Goal: Task Accomplishment & Management: Complete application form

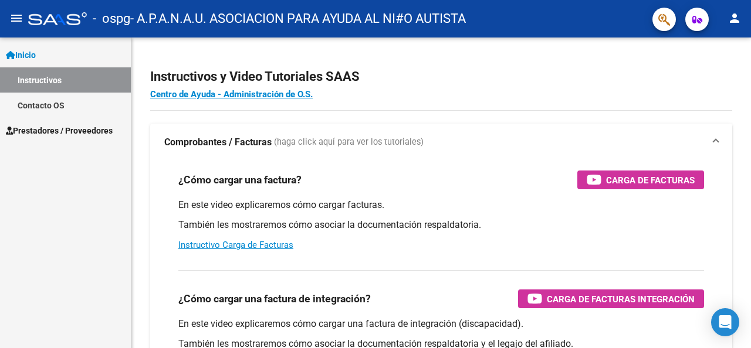
click at [87, 80] on link "Instructivos" at bounding box center [65, 79] width 131 height 25
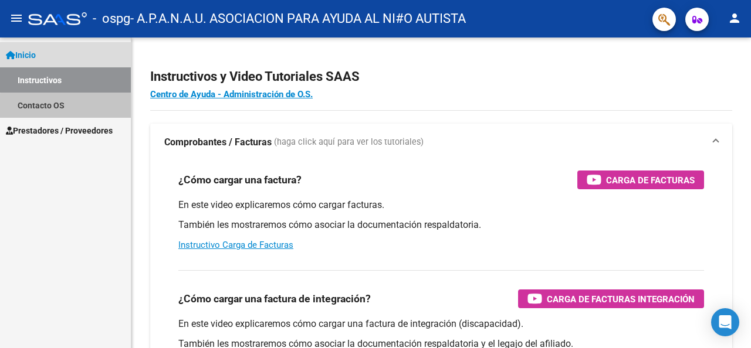
click at [66, 109] on link "Contacto OS" at bounding box center [65, 105] width 131 height 25
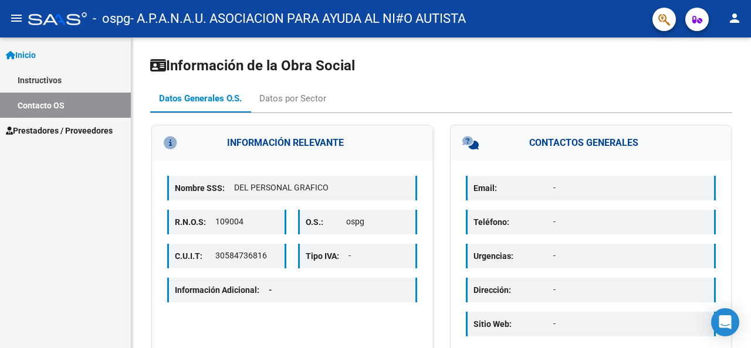
click at [57, 131] on span "Prestadores / Proveedores" at bounding box center [59, 130] width 107 height 13
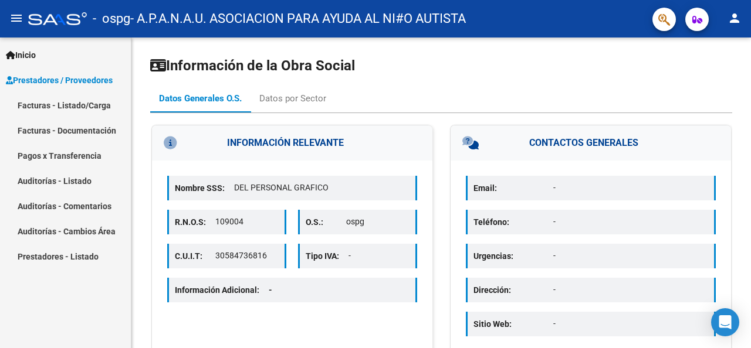
click at [87, 108] on link "Facturas - Listado/Carga" at bounding box center [65, 105] width 131 height 25
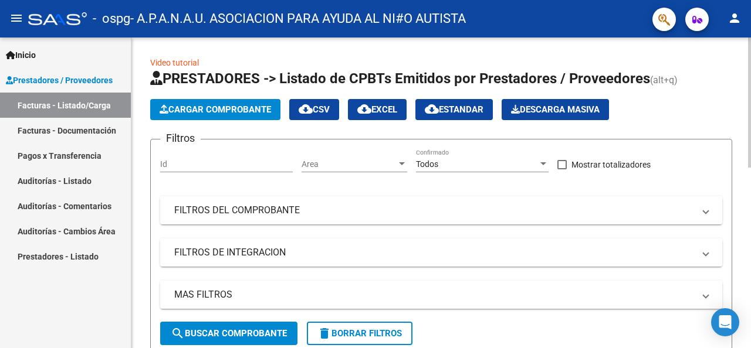
click at [191, 106] on span "Cargar Comprobante" at bounding box center [215, 109] width 111 height 11
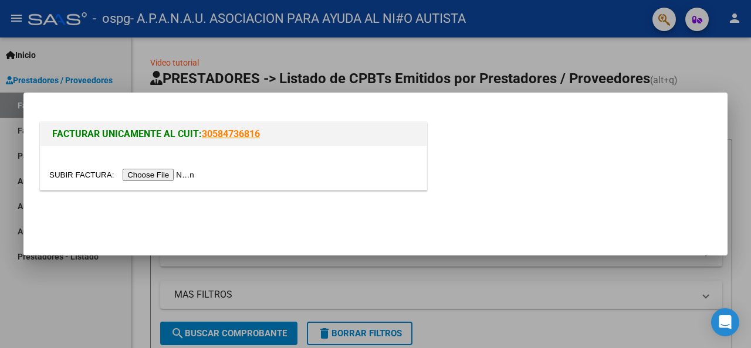
click at [147, 174] on input "file" at bounding box center [123, 175] width 148 height 12
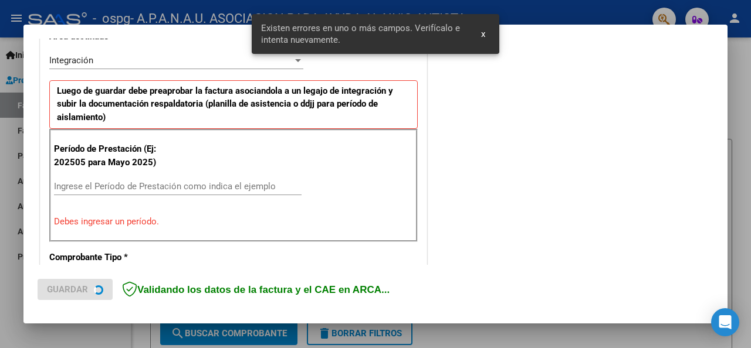
scroll to position [307, 0]
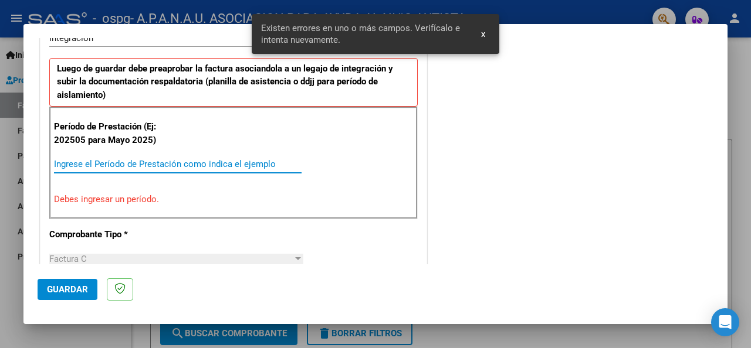
click at [82, 165] on input "Ingrese el Período de Prestación como indica el ejemplo" at bounding box center [178, 164] width 248 height 11
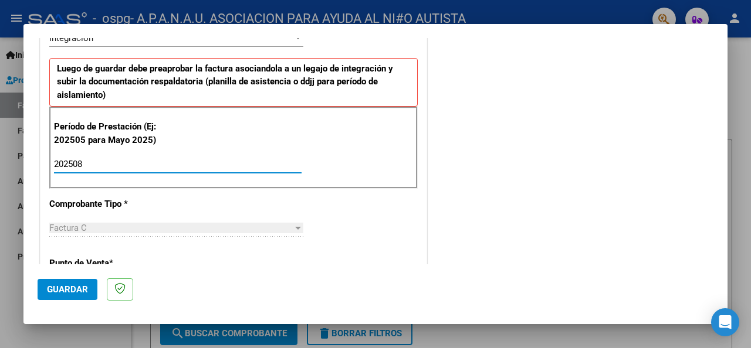
type input "202508"
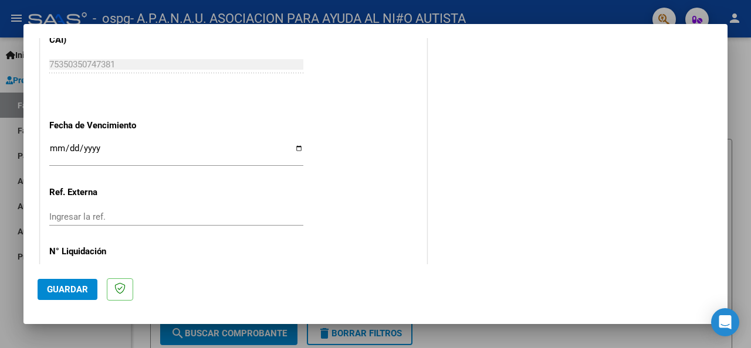
scroll to position [831, 0]
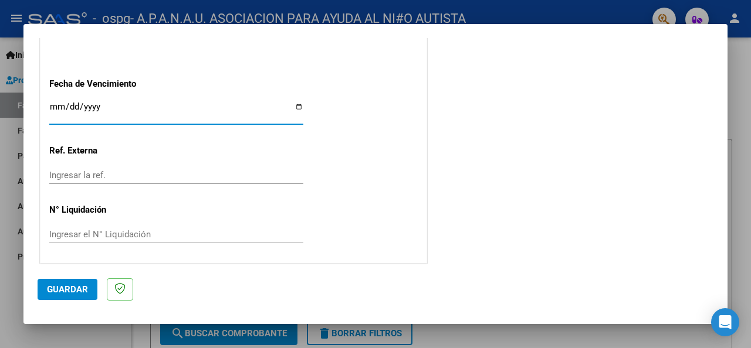
click at [293, 106] on input "Ingresar la fecha" at bounding box center [176, 111] width 254 height 19
type input "[DATE]"
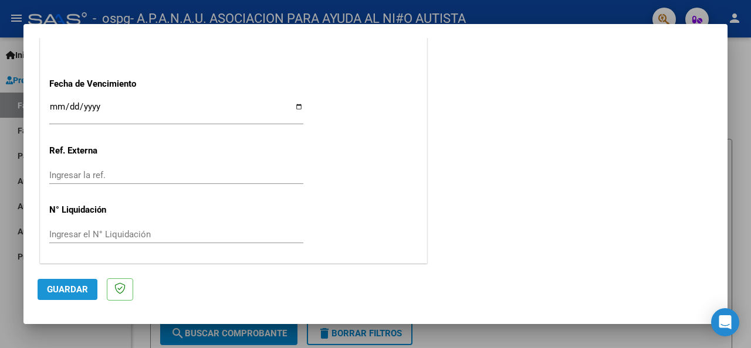
click at [63, 290] on span "Guardar" at bounding box center [67, 290] width 41 height 11
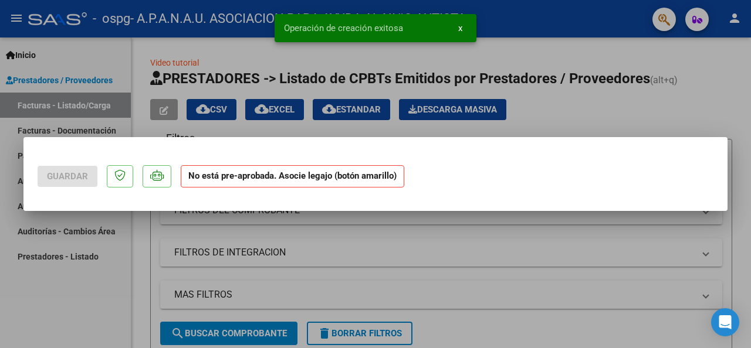
scroll to position [0, 0]
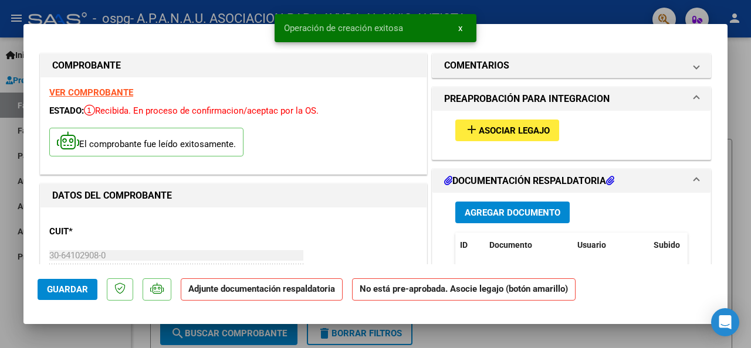
click at [482, 129] on span "Asociar Legajo" at bounding box center [514, 131] width 71 height 11
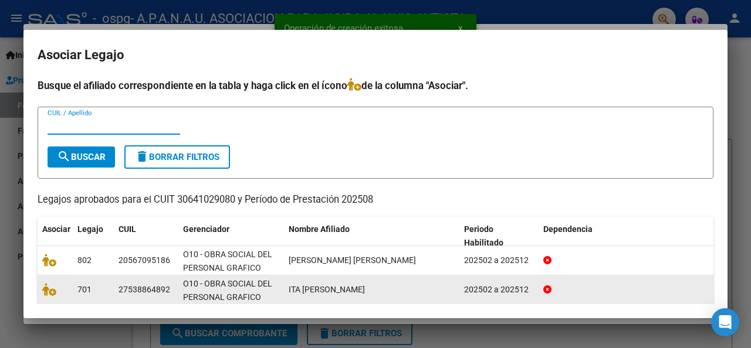
click at [41, 292] on datatable-body-cell at bounding box center [55, 290] width 35 height 29
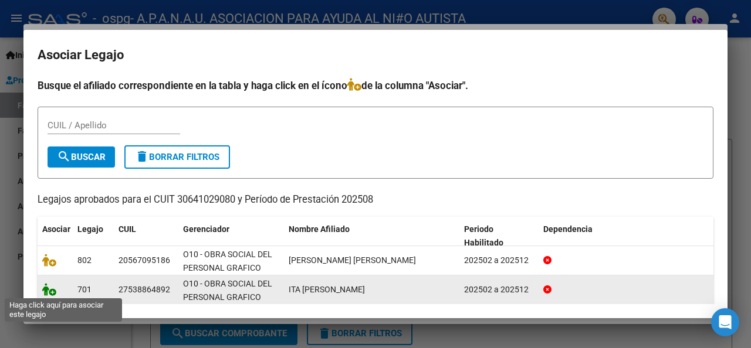
click at [52, 290] on icon at bounding box center [49, 289] width 14 height 13
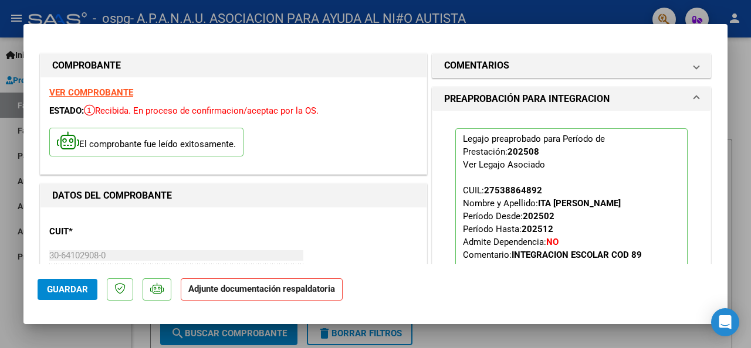
scroll to position [176, 0]
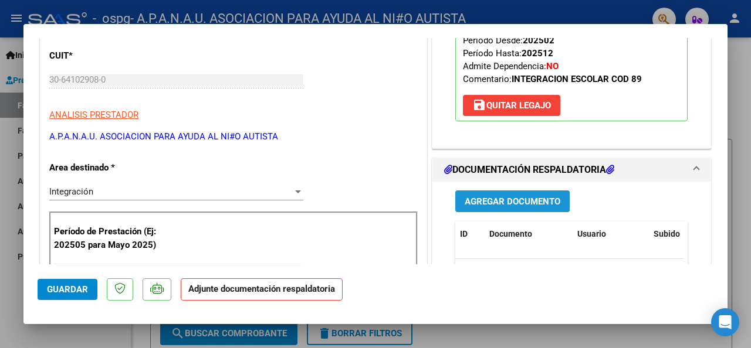
click at [507, 201] on span "Agregar Documento" at bounding box center [513, 202] width 96 height 11
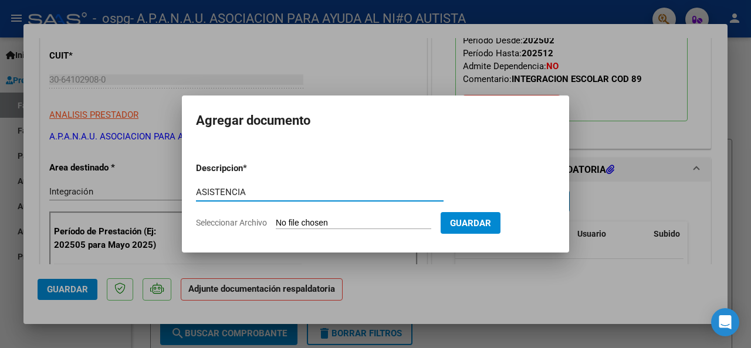
type input "ASISTENCIA"
click at [259, 219] on span "Seleccionar Archivo" at bounding box center [231, 222] width 71 height 9
click at [276, 219] on input "Seleccionar Archivo" at bounding box center [353, 223] width 155 height 11
type input "C:\fakepath\ITA MARTINA AGOSTO 25.pdf"
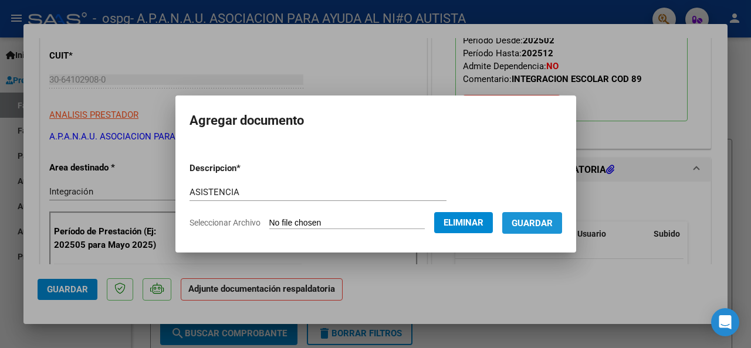
click at [539, 224] on span "Guardar" at bounding box center [532, 223] width 41 height 11
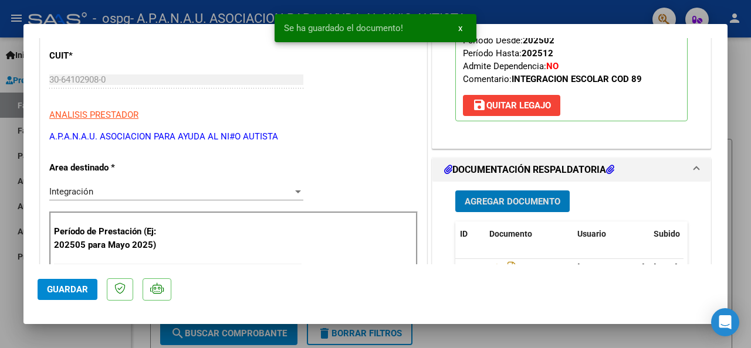
click at [479, 198] on span "Agregar Documento" at bounding box center [513, 202] width 96 height 11
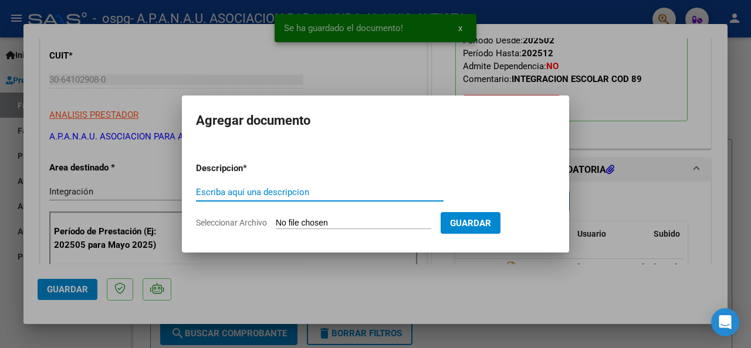
click at [249, 191] on input "Escriba aquí una descripcion" at bounding box center [320, 192] width 248 height 11
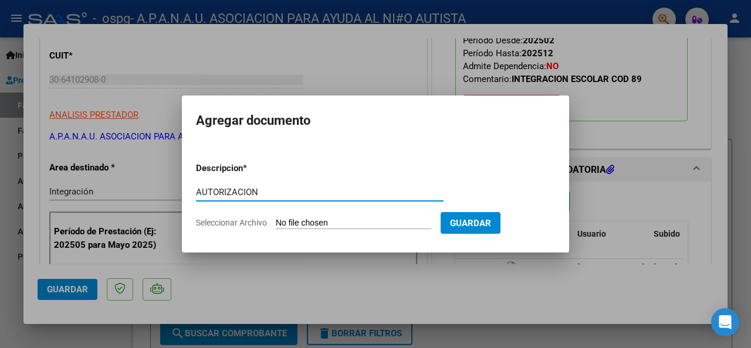
type input "AUTORIZACION"
click at [258, 226] on span "Seleccionar Archivo" at bounding box center [231, 222] width 71 height 9
click at [276, 226] on input "Seleccionar Archivo" at bounding box center [353, 223] width 155 height 11
type input "C:\fakepath\AUTORIZACION 2025 (2) (2).odt"
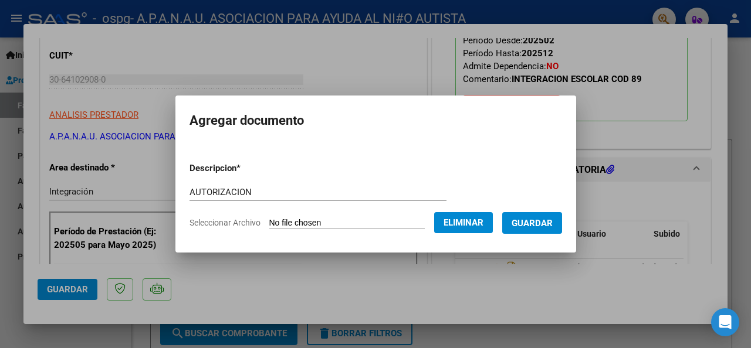
click at [535, 224] on span "Guardar" at bounding box center [532, 223] width 41 height 11
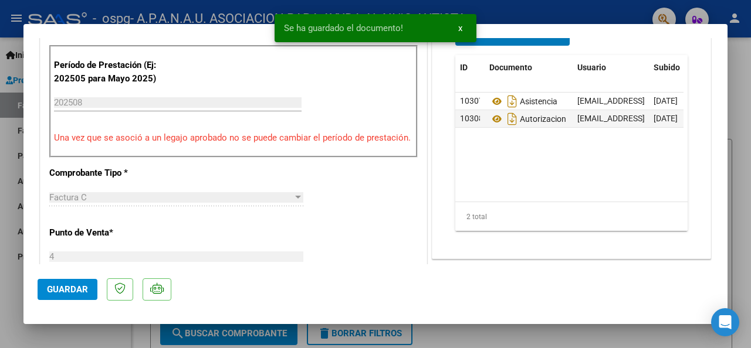
scroll to position [352, 0]
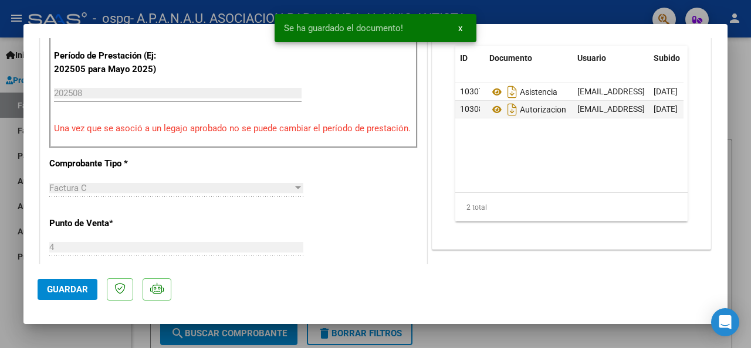
click at [68, 287] on span "Guardar" at bounding box center [67, 290] width 41 height 11
click at [460, 26] on span "x" at bounding box center [460, 28] width 4 height 11
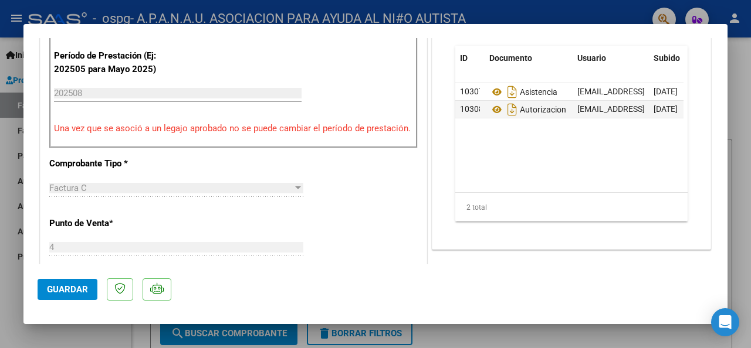
click at [428, 13] on div at bounding box center [375, 174] width 751 height 348
type input "$ 0,00"
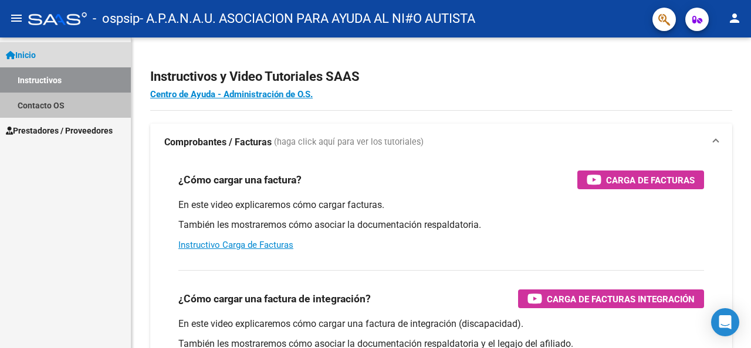
click at [26, 104] on link "Contacto OS" at bounding box center [65, 105] width 131 height 25
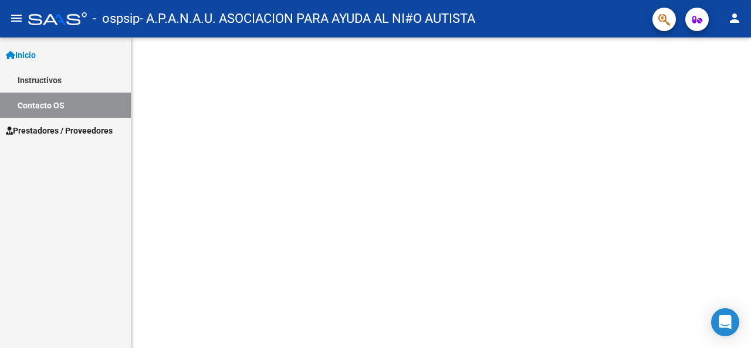
click at [47, 130] on span "Prestadores / Proveedores" at bounding box center [59, 130] width 107 height 13
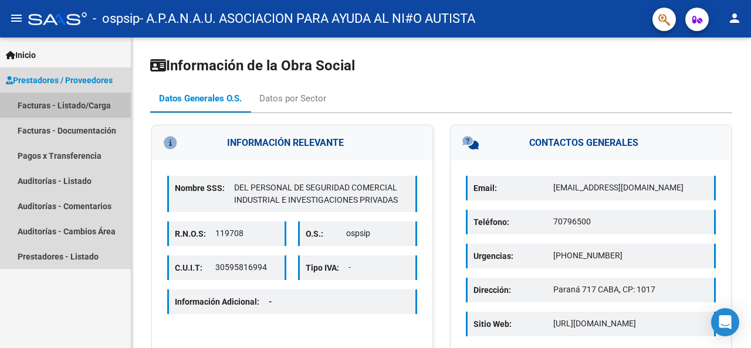
click at [91, 106] on link "Facturas - Listado/Carga" at bounding box center [65, 105] width 131 height 25
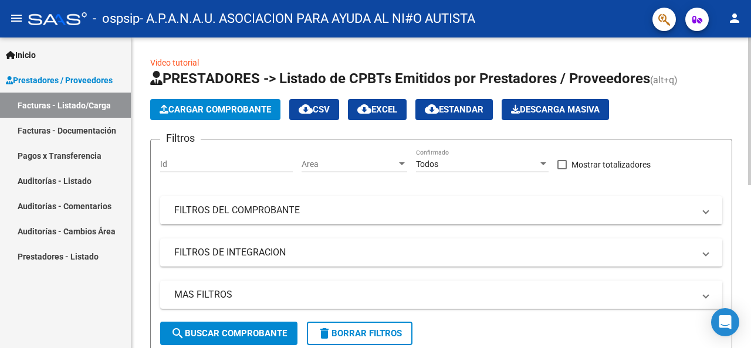
click at [222, 109] on span "Cargar Comprobante" at bounding box center [215, 109] width 111 height 11
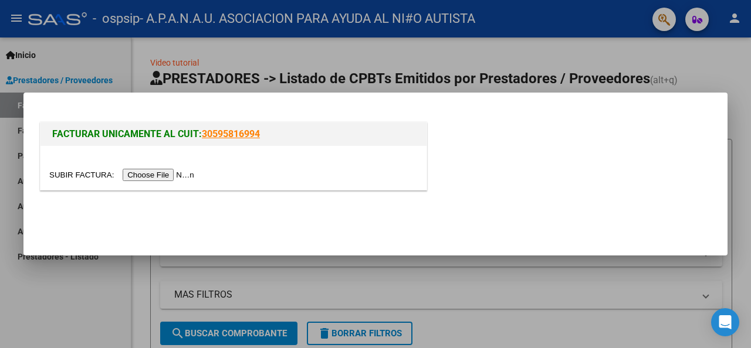
click at [168, 178] on input "file" at bounding box center [123, 175] width 148 height 12
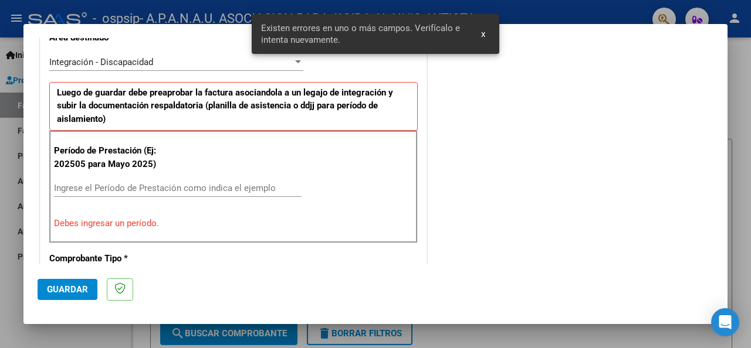
scroll to position [286, 0]
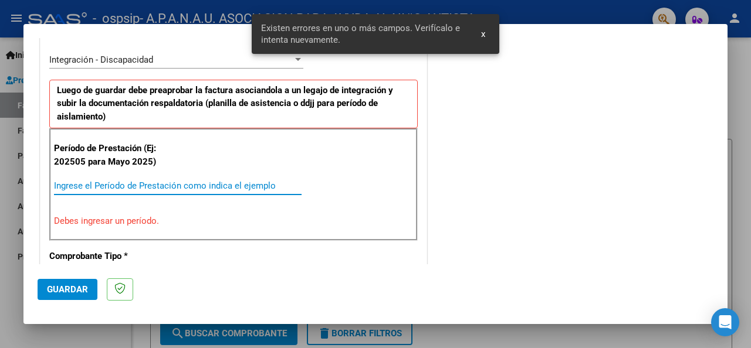
click at [121, 188] on input "Ingrese el Período de Prestación como indica el ejemplo" at bounding box center [178, 186] width 248 height 11
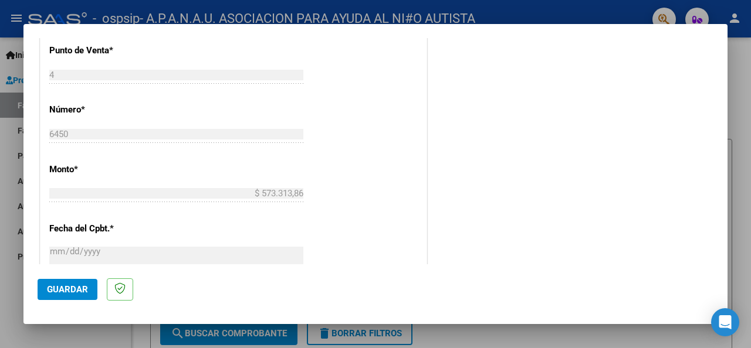
scroll to position [638, 0]
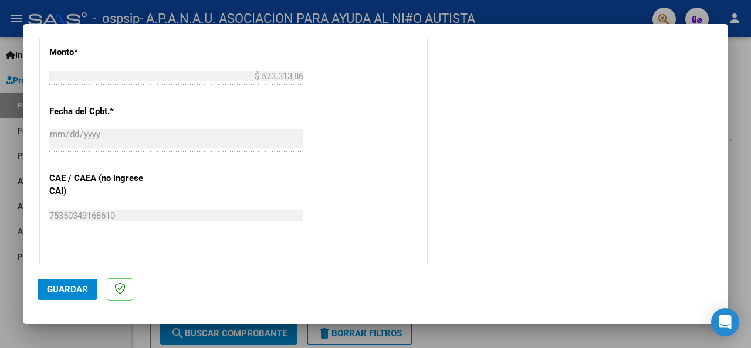
type input "202508"
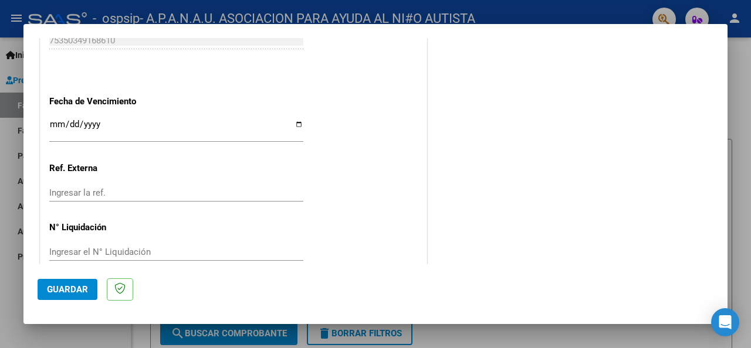
scroll to position [831, 0]
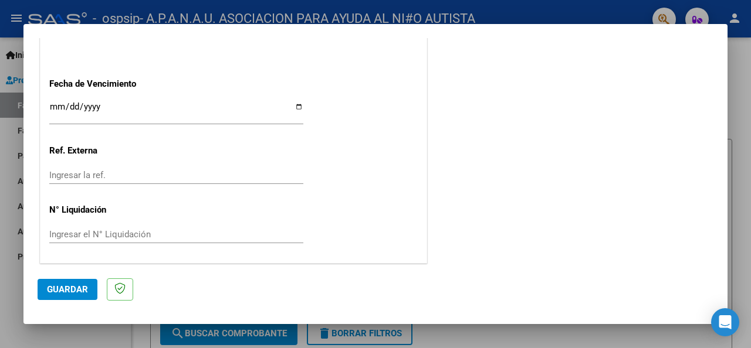
click at [293, 106] on input "Ingresar la fecha" at bounding box center [176, 111] width 254 height 19
type input "[DATE]"
click at [58, 288] on span "Guardar" at bounding box center [67, 290] width 41 height 11
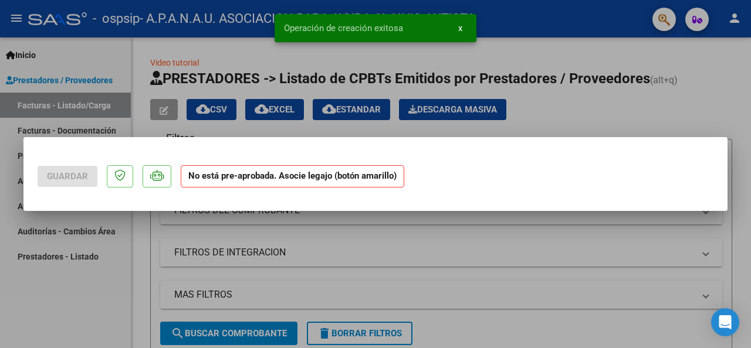
scroll to position [0, 0]
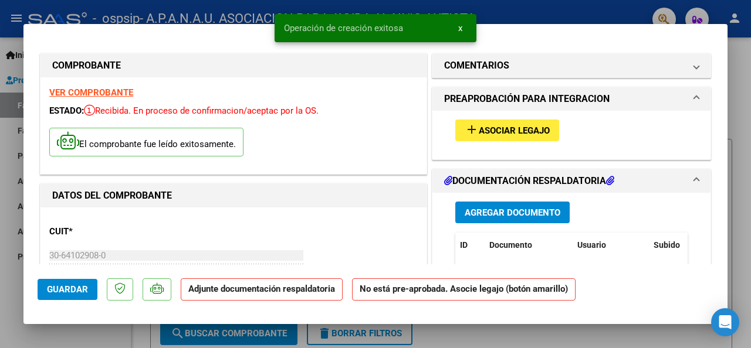
click at [479, 134] on span "Asociar Legajo" at bounding box center [514, 131] width 71 height 11
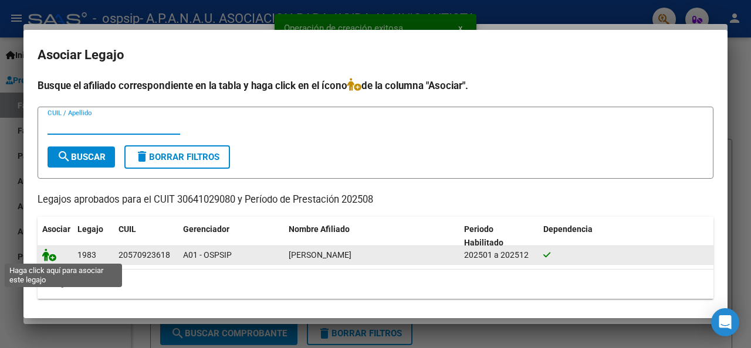
click at [46, 256] on icon at bounding box center [49, 255] width 14 height 13
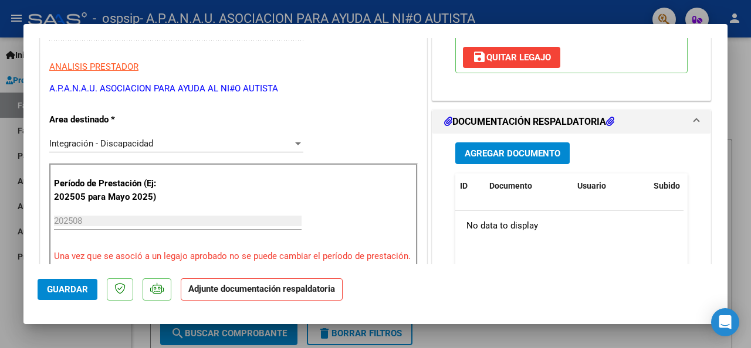
scroll to position [293, 0]
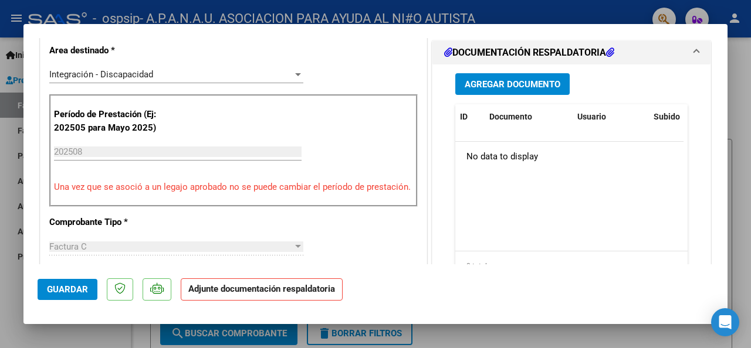
click at [496, 91] on button "Agregar Documento" at bounding box center [512, 84] width 114 height 22
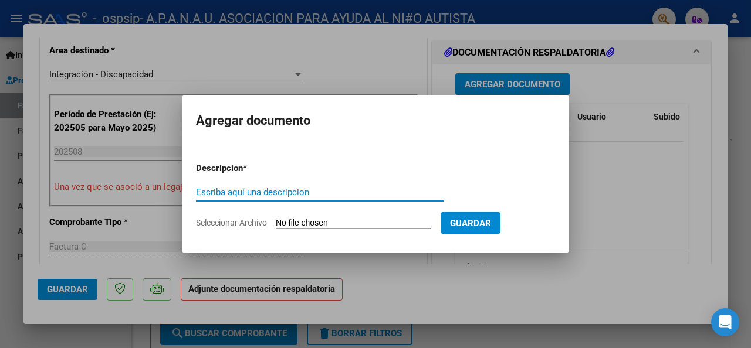
click at [251, 187] on input "Escriba aquí una descripcion" at bounding box center [320, 192] width 248 height 11
type input "AUTORIZACION"
click at [253, 224] on span "Seleccionar Archivo" at bounding box center [231, 222] width 71 height 9
click at [276, 224] on input "Seleccionar Archivo" at bounding box center [353, 223] width 155 height 11
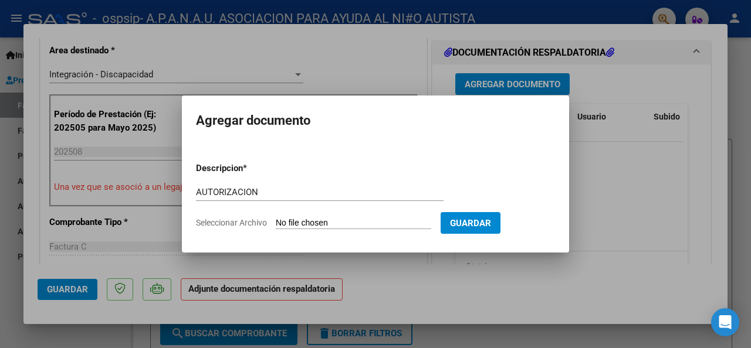
type input "C:\fakepath\GIACOMELLI BENICIO CET JD CD AUTORIZACION 2025 SEGUN RESOLUCION 360…"
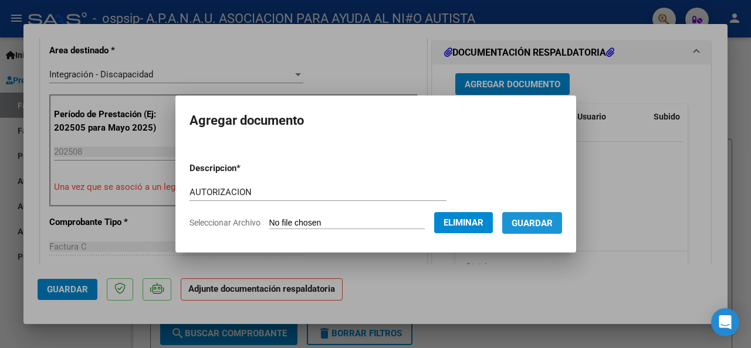
click at [551, 233] on button "Guardar" at bounding box center [532, 223] width 60 height 22
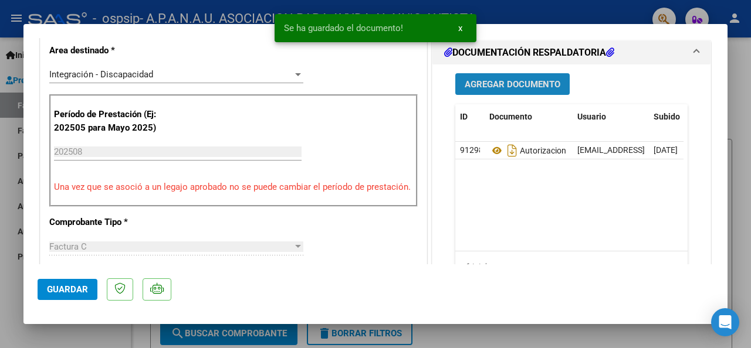
click at [487, 82] on span "Agregar Documento" at bounding box center [513, 84] width 96 height 11
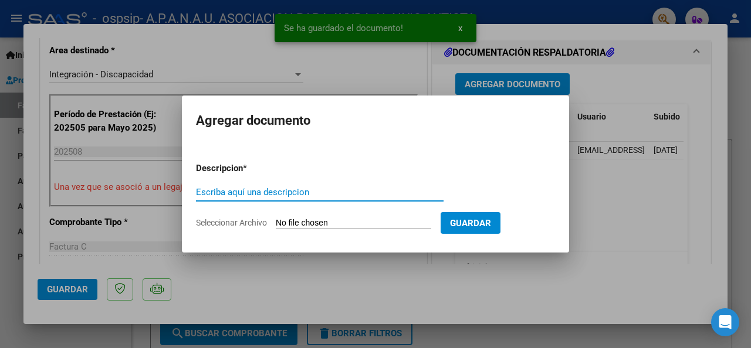
click at [300, 189] on input "Escriba aquí una descripcion" at bounding box center [320, 192] width 248 height 11
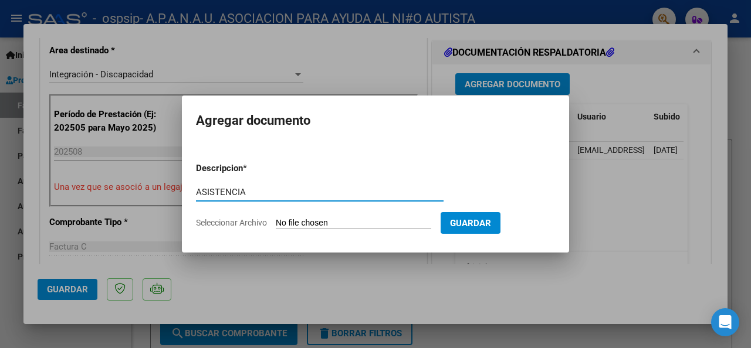
type input "ASISTENCIA"
click at [256, 224] on span "Seleccionar Archivo" at bounding box center [231, 222] width 71 height 9
click at [276, 224] on input "Seleccionar Archivo" at bounding box center [353, 223] width 155 height 11
type input "C:\fakepath\GIACOMELLI BENICIO AGOSTO 25.pdf"
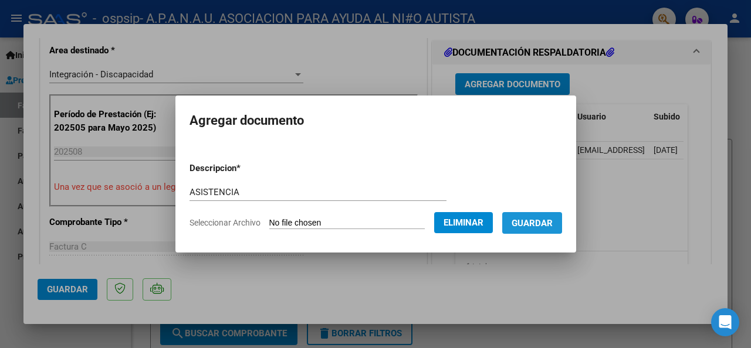
click at [544, 218] on span "Guardar" at bounding box center [532, 223] width 41 height 11
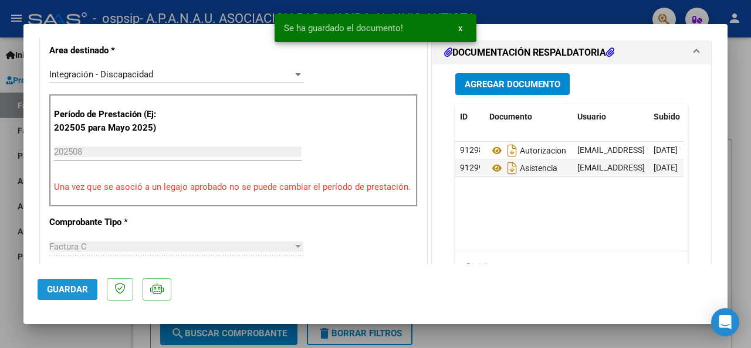
click at [76, 289] on span "Guardar" at bounding box center [67, 290] width 41 height 11
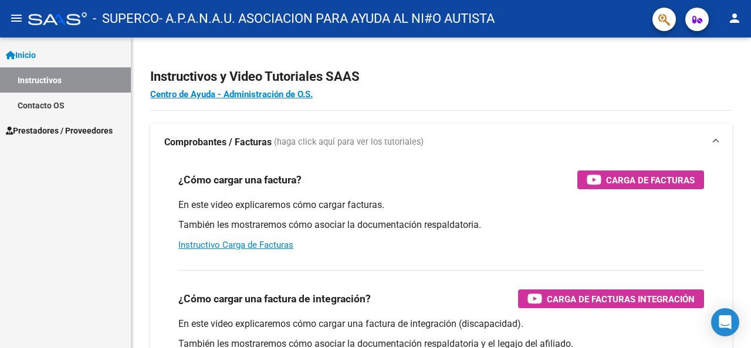
click at [99, 133] on span "Prestadores / Proveedores" at bounding box center [59, 130] width 107 height 13
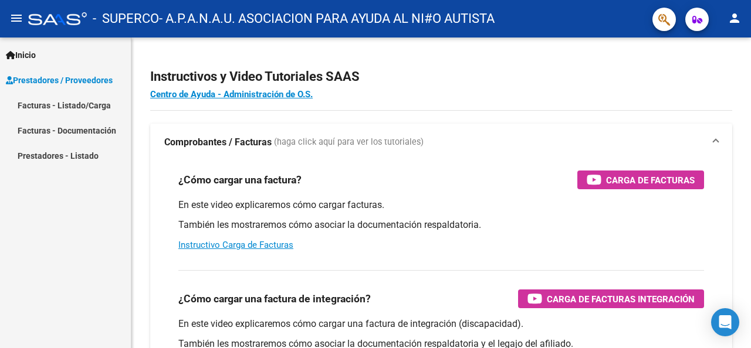
click at [98, 111] on link "Facturas - Listado/Carga" at bounding box center [65, 105] width 131 height 25
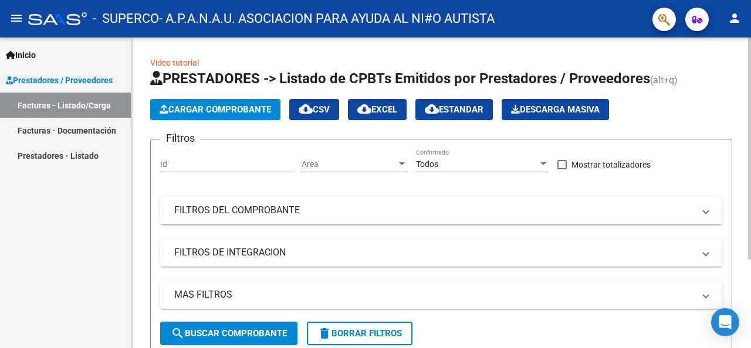
click at [228, 109] on span "Cargar Comprobante" at bounding box center [215, 109] width 111 height 11
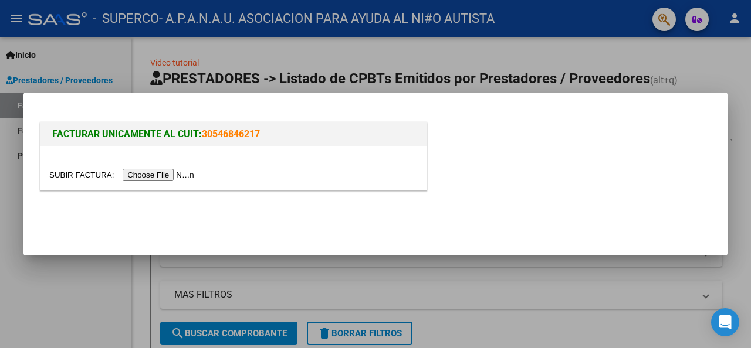
click at [174, 171] on input "file" at bounding box center [123, 175] width 148 height 12
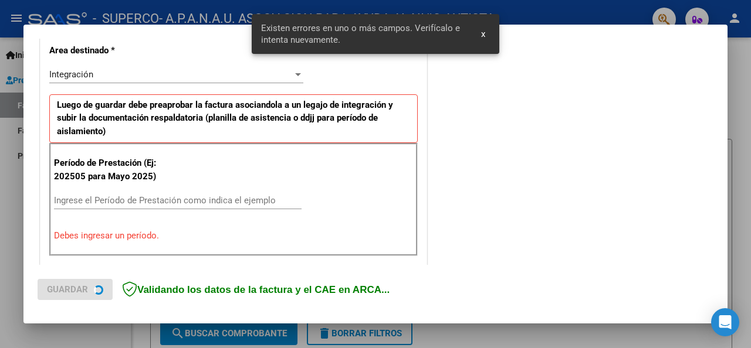
scroll to position [286, 0]
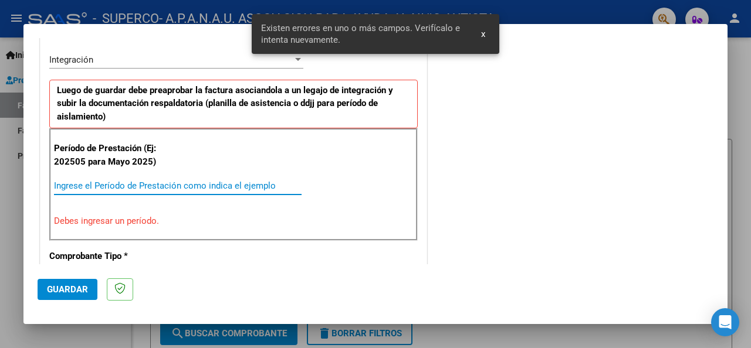
click at [103, 187] on input "Ingrese el Período de Prestación como indica el ejemplo" at bounding box center [178, 186] width 248 height 11
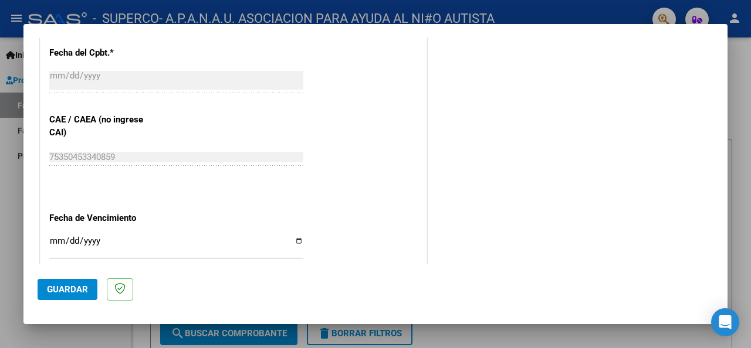
scroll to position [755, 0]
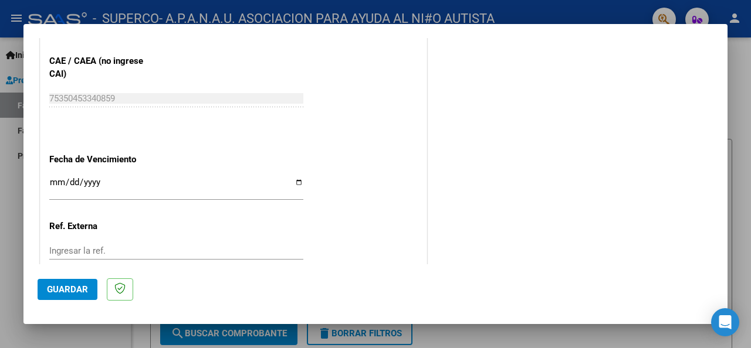
type input "202508"
click at [293, 181] on input "Ingresar la fecha" at bounding box center [176, 187] width 254 height 19
type input "[DATE]"
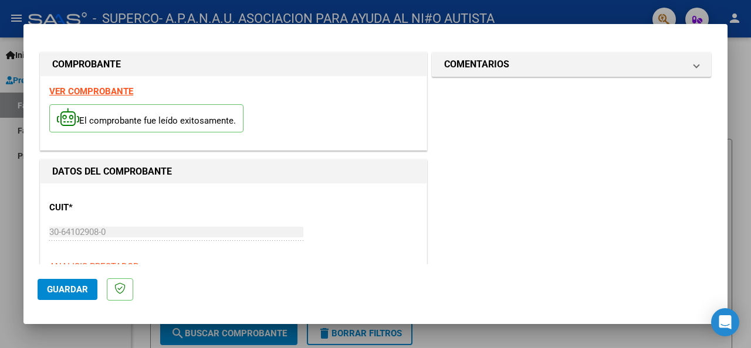
scroll to position [0, 0]
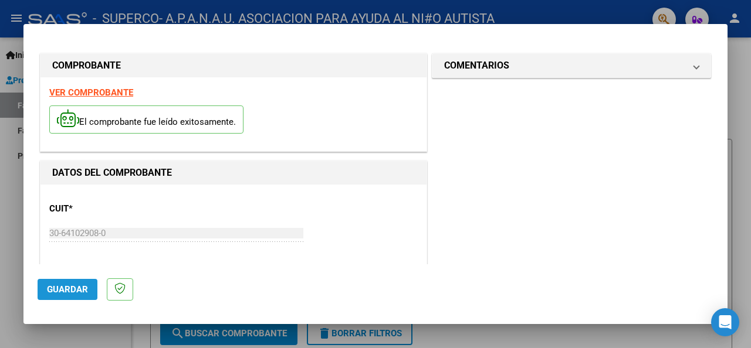
click at [73, 289] on span "Guardar" at bounding box center [67, 290] width 41 height 11
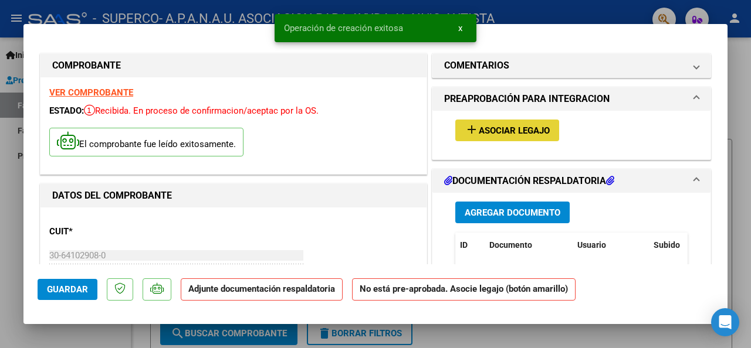
click at [498, 134] on span "Asociar Legajo" at bounding box center [514, 131] width 71 height 11
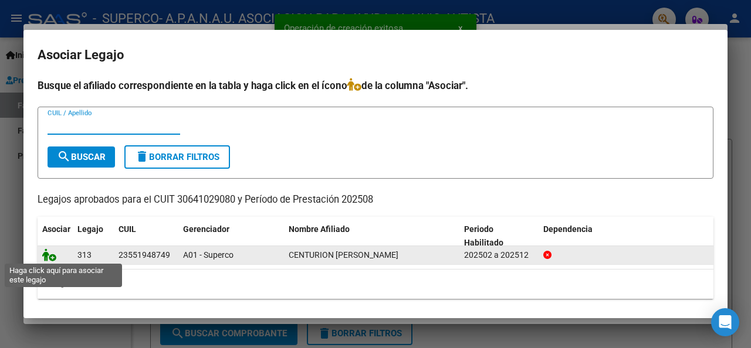
click at [51, 256] on icon at bounding box center [49, 255] width 14 height 13
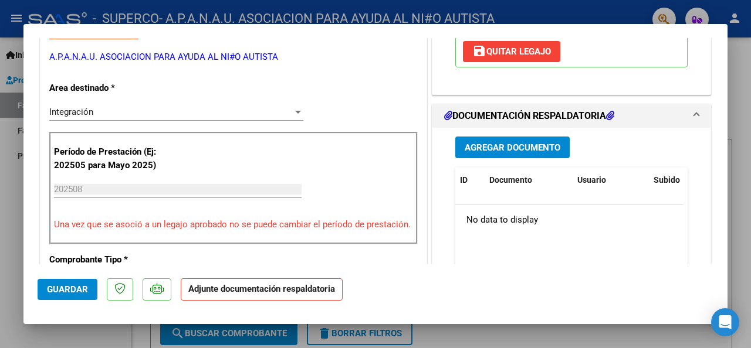
scroll to position [293, 0]
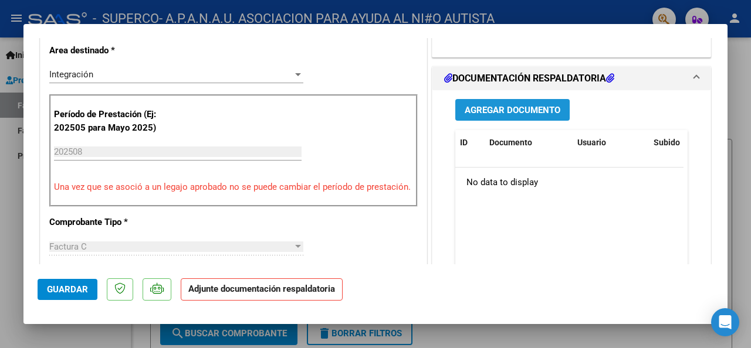
click at [481, 109] on span "Agregar Documento" at bounding box center [513, 110] width 96 height 11
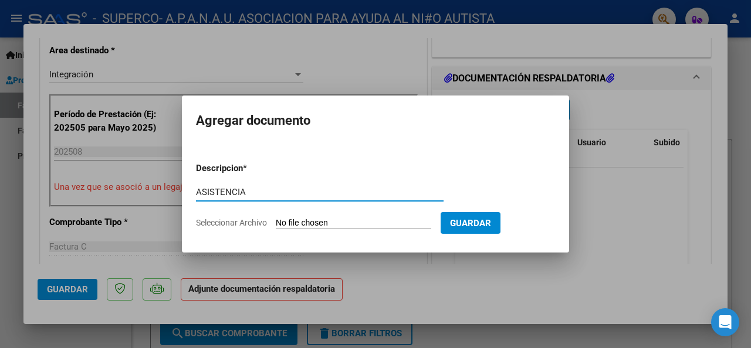
type input "ASISTENCIA"
click at [244, 229] on form "Descripcion * ASISTENCIA Escriba aquí una descripcion Seleccionar Archivo Guard…" at bounding box center [375, 196] width 359 height 86
click at [248, 222] on span "Seleccionar Archivo" at bounding box center [231, 222] width 71 height 9
click at [276, 222] on input "Seleccionar Archivo" at bounding box center [353, 223] width 155 height 11
type input "C:\fakepath\CENTURION AGOSTO 25.pdf"
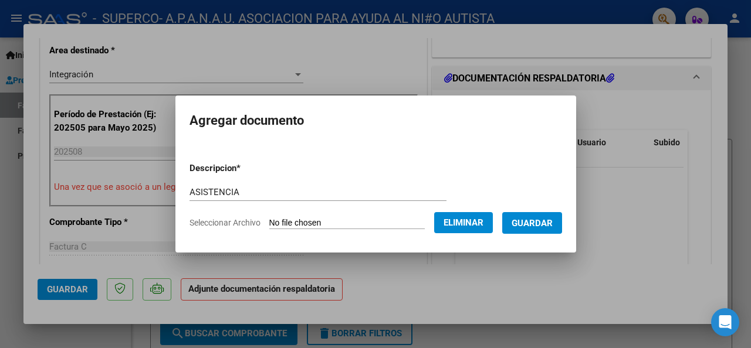
click at [549, 223] on span "Guardar" at bounding box center [532, 223] width 41 height 11
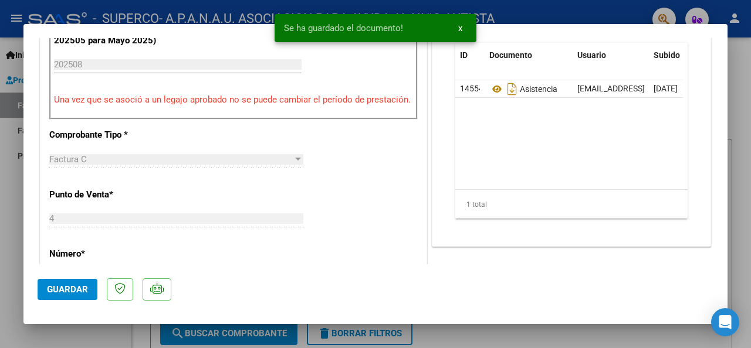
scroll to position [411, 0]
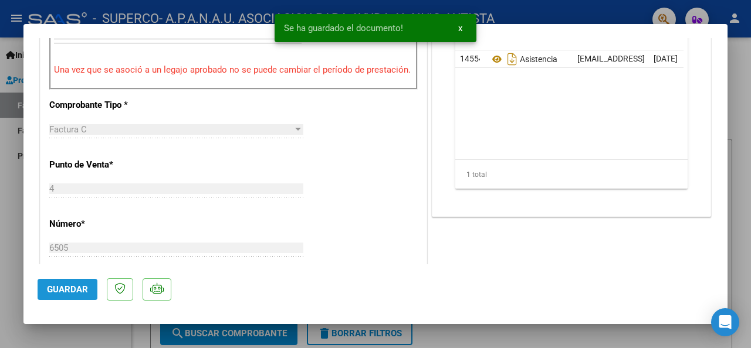
click at [72, 289] on span "Guardar" at bounding box center [67, 290] width 41 height 11
click at [460, 28] on span "x" at bounding box center [460, 28] width 4 height 11
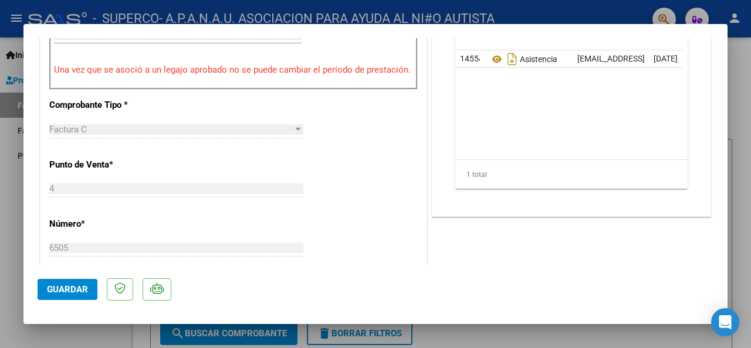
click at [449, 17] on div at bounding box center [375, 174] width 751 height 348
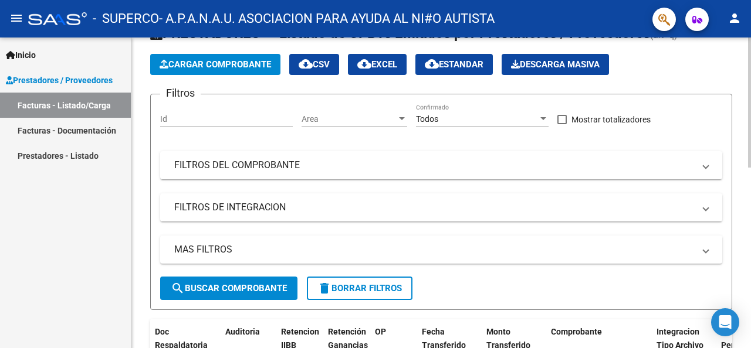
scroll to position [21, 0]
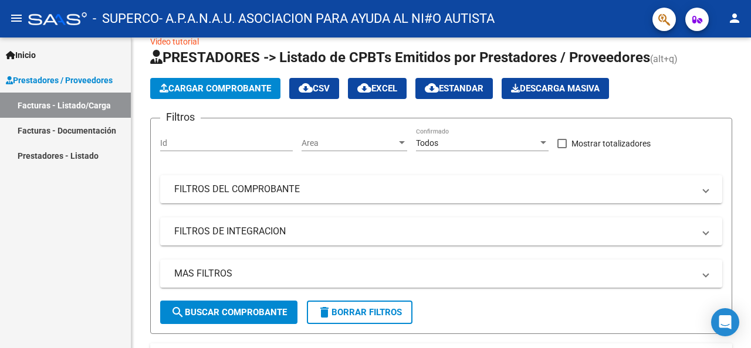
click at [82, 130] on link "Facturas - Documentación" at bounding box center [65, 130] width 131 height 25
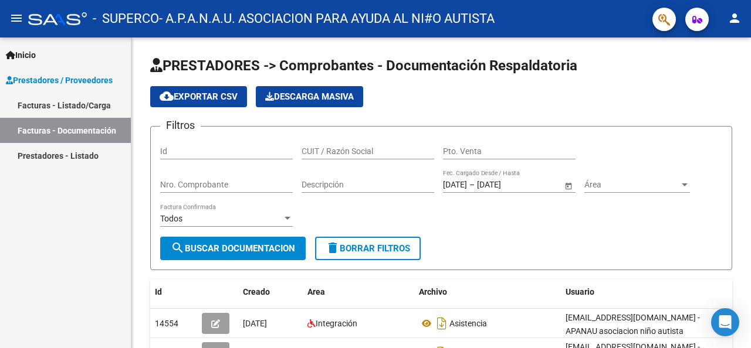
click at [733, 17] on mat-icon "person" at bounding box center [734, 18] width 14 height 14
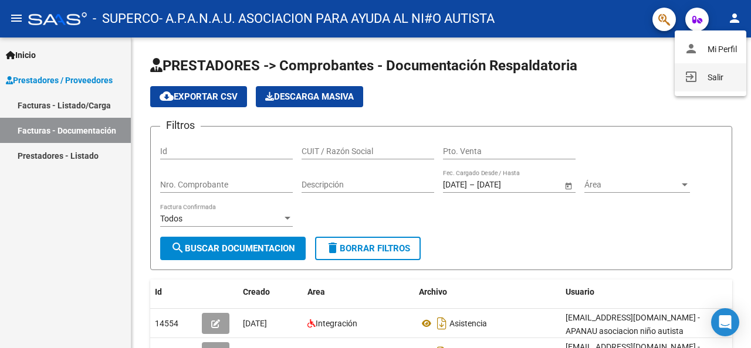
click at [711, 78] on button "exit_to_app Salir" at bounding box center [711, 77] width 72 height 28
